Goal: Download file/media

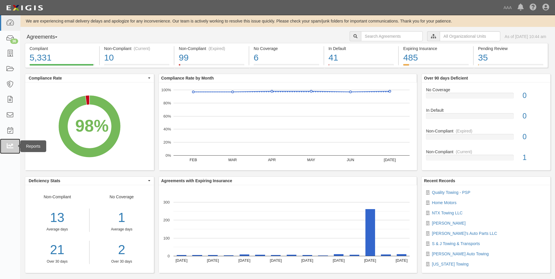
click at [11, 144] on icon at bounding box center [10, 146] width 8 height 7
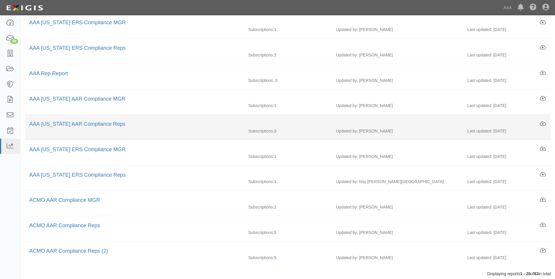
scroll to position [322, 0]
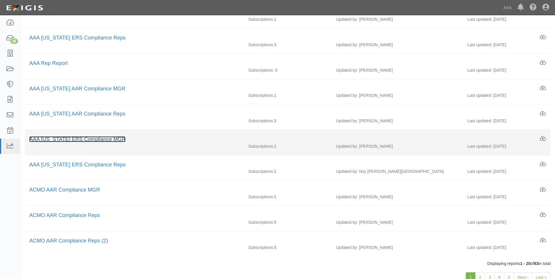
click at [74, 139] on link "AAA Texas ERS Compliance MGR" at bounding box center [77, 139] width 96 height 6
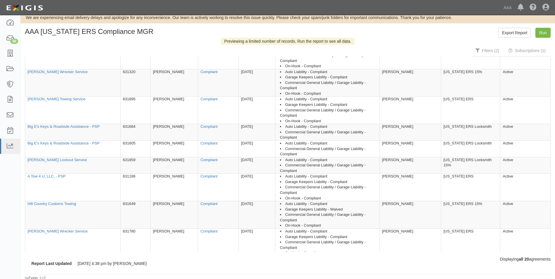
scroll to position [8, 0]
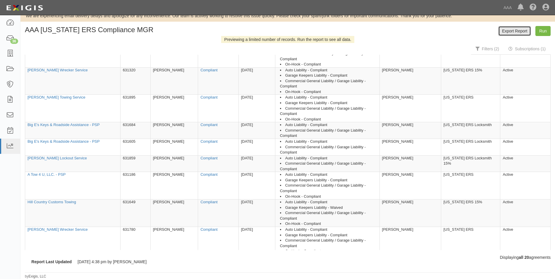
click at [514, 32] on link "Export Report" at bounding box center [514, 31] width 33 height 10
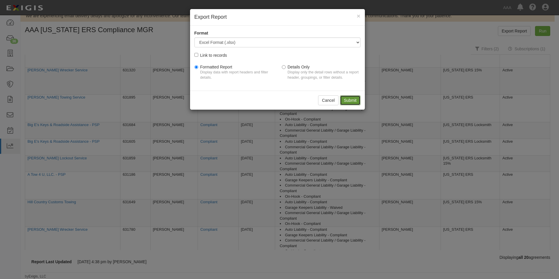
click at [350, 101] on input "Submit" at bounding box center [350, 100] width 20 height 10
